Goal: Communication & Community: Participate in discussion

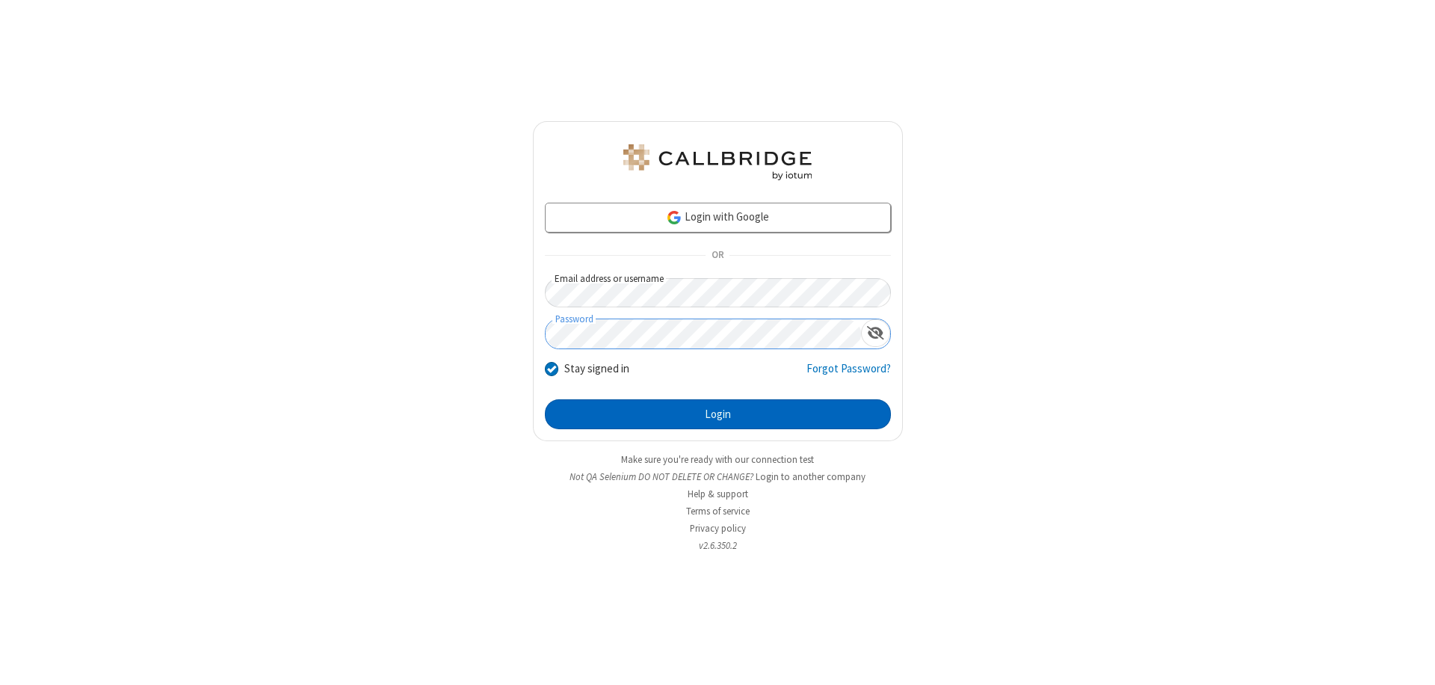
click at [718, 414] on button "Login" at bounding box center [718, 414] width 346 height 30
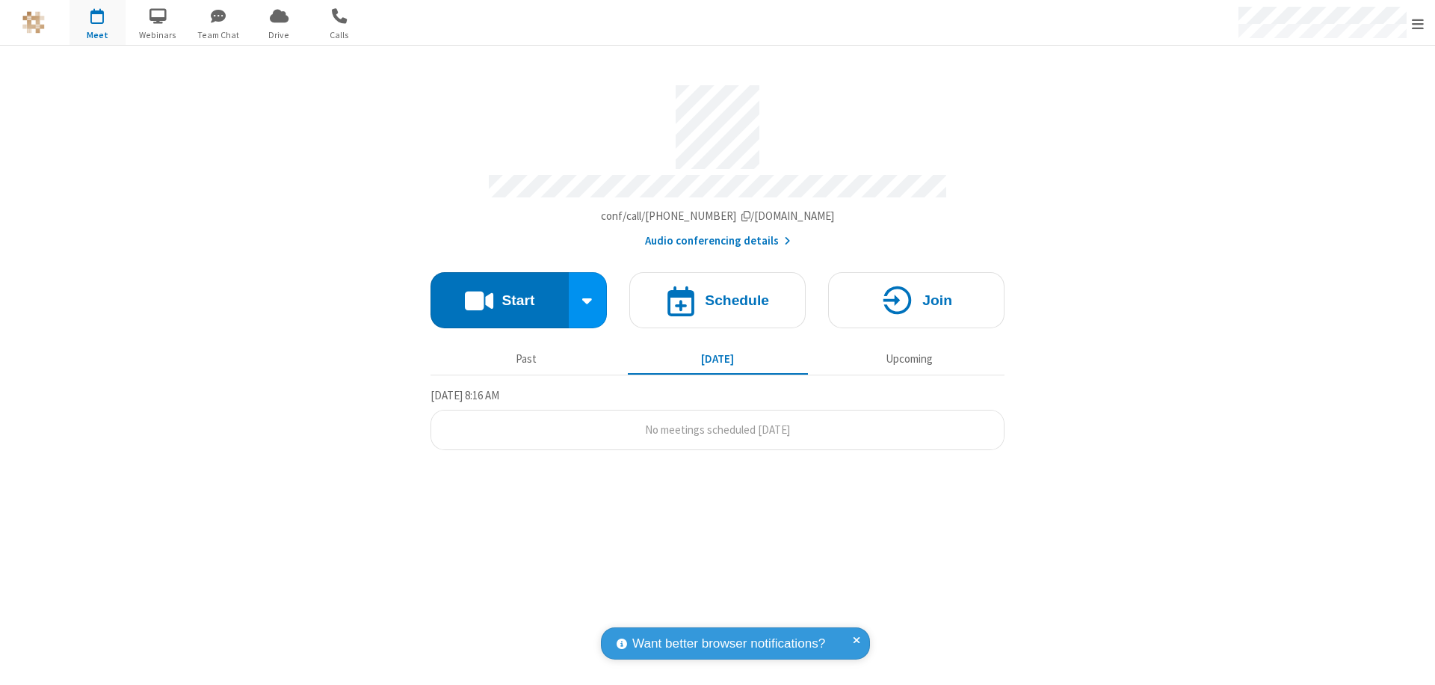
click at [499, 293] on button "Start" at bounding box center [500, 300] width 138 height 56
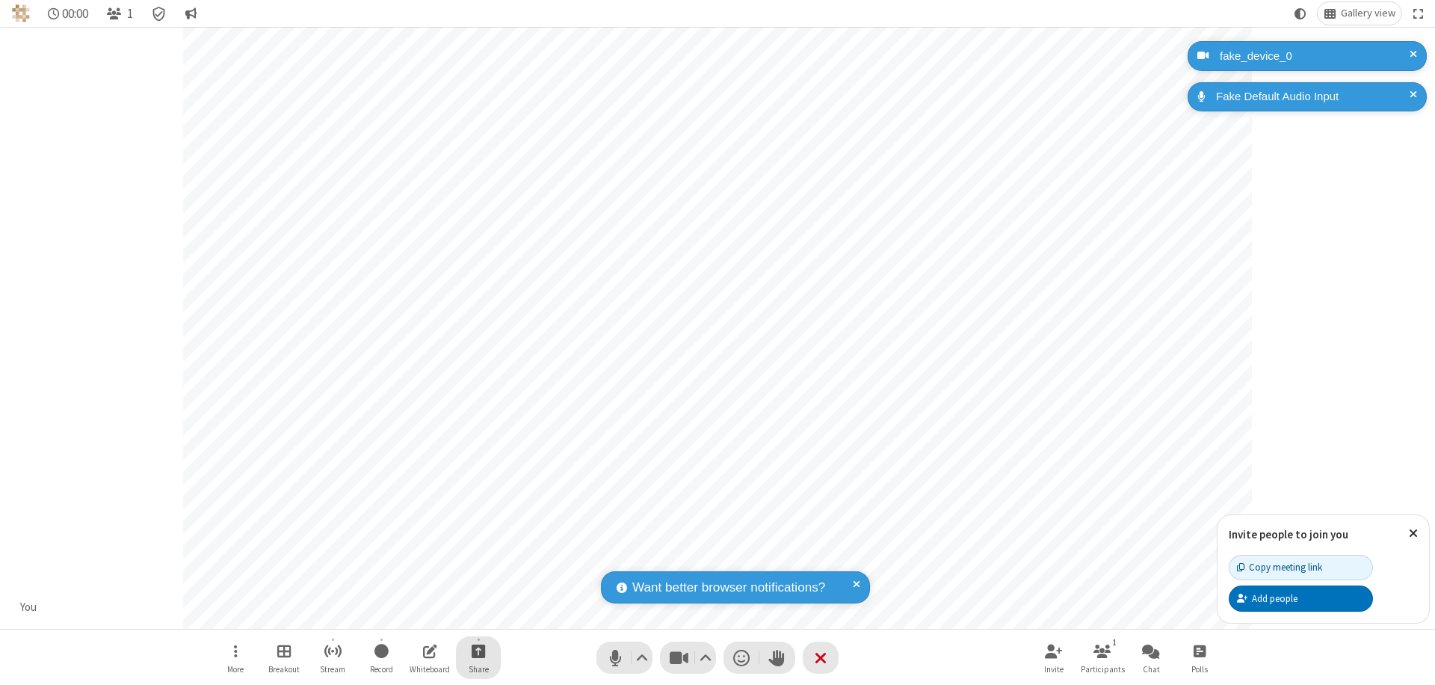
click at [478, 650] on span "Start sharing" at bounding box center [479, 650] width 14 height 19
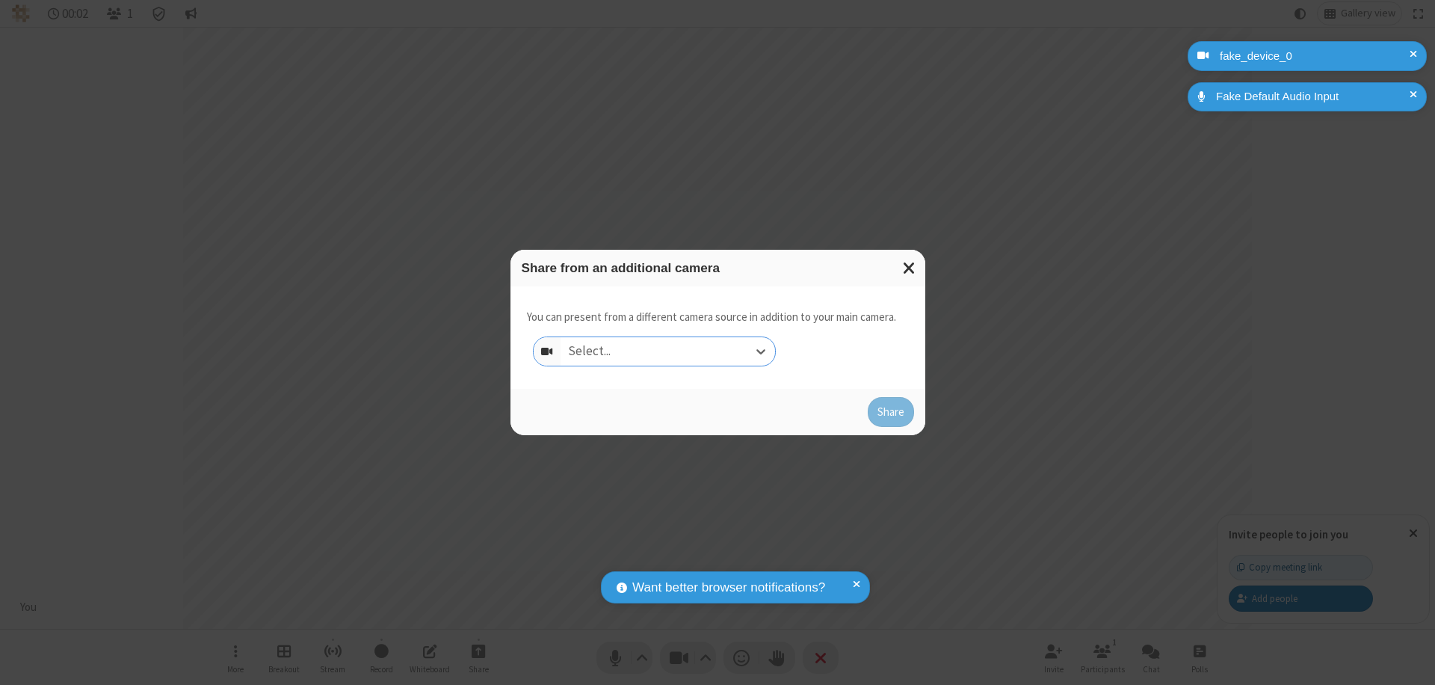
click at [668, 351] on div "Select..." at bounding box center [668, 351] width 215 height 28
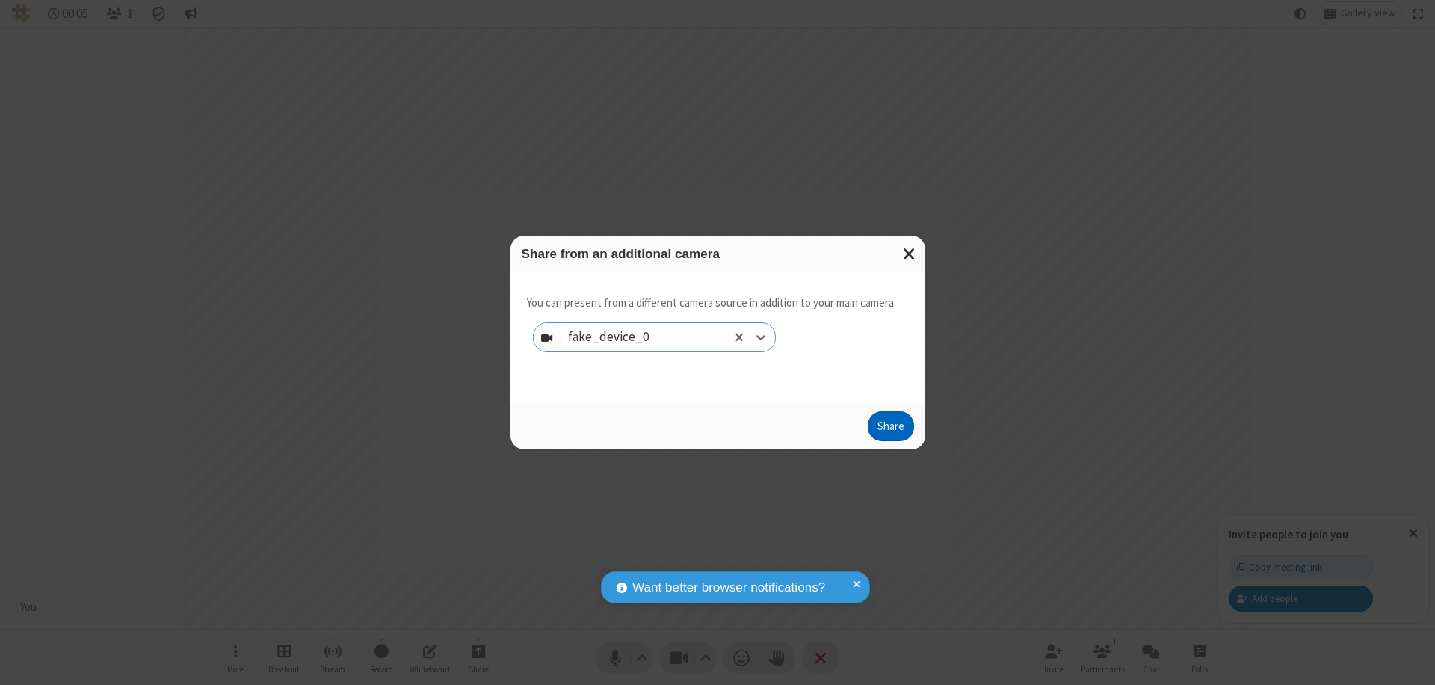
click at [890, 429] on button "Share" at bounding box center [891, 426] width 46 height 30
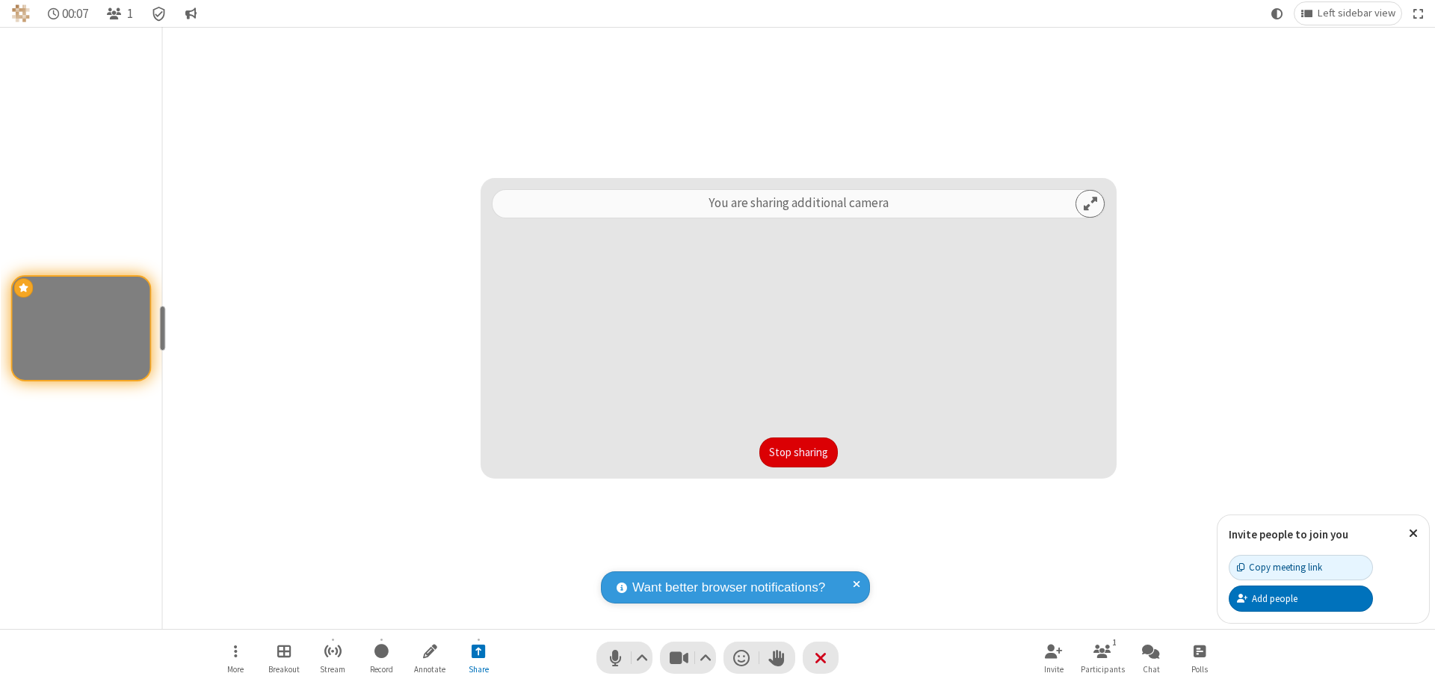
click at [798, 452] on button "Stop sharing" at bounding box center [799, 452] width 78 height 30
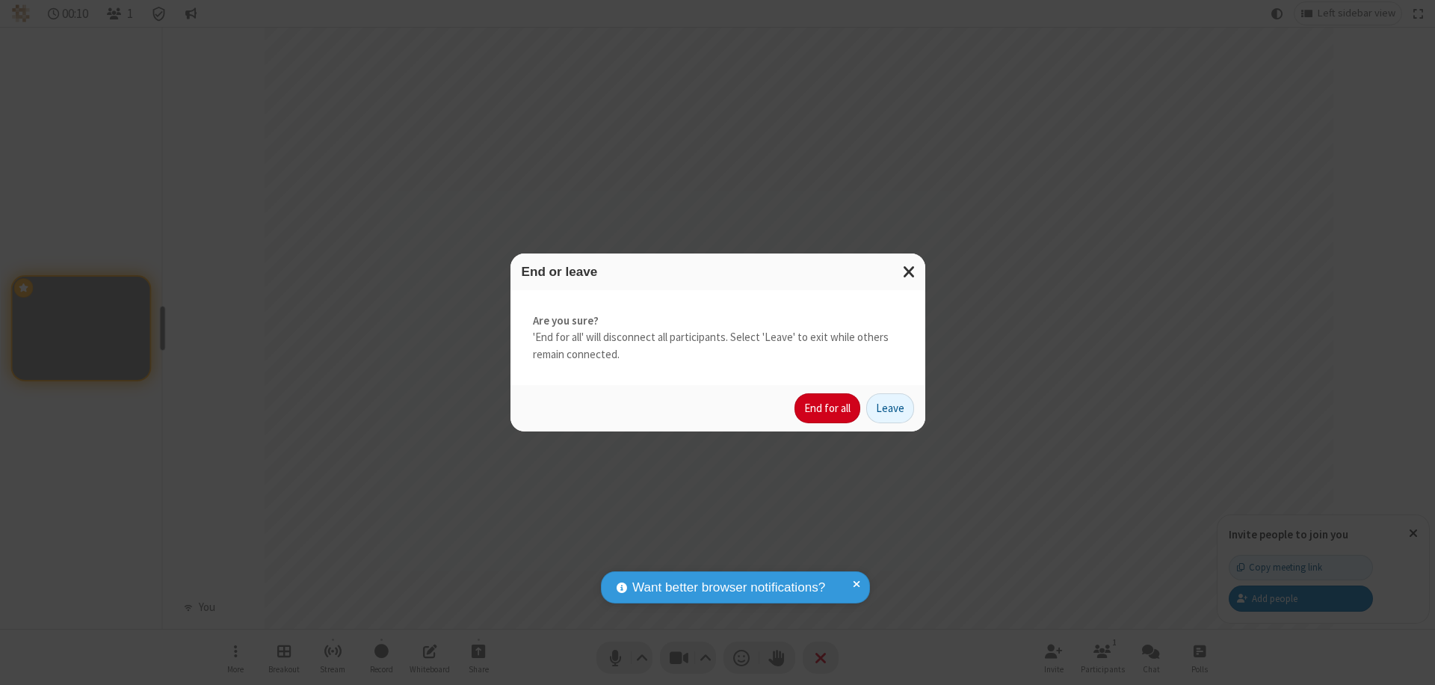
click at [828, 408] on button "End for all" at bounding box center [828, 408] width 66 height 30
